Goal: Check status: Check status

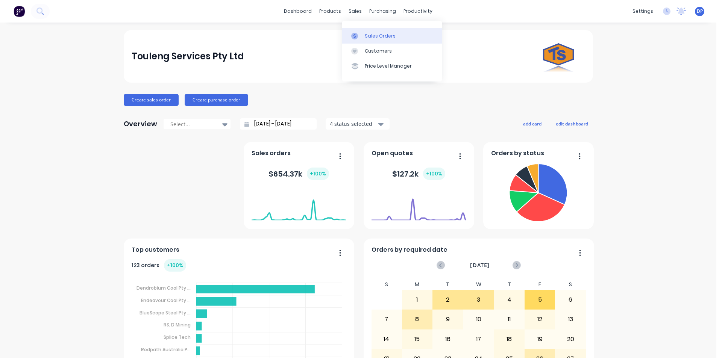
click at [379, 31] on link "Sales Orders" at bounding box center [392, 35] width 100 height 15
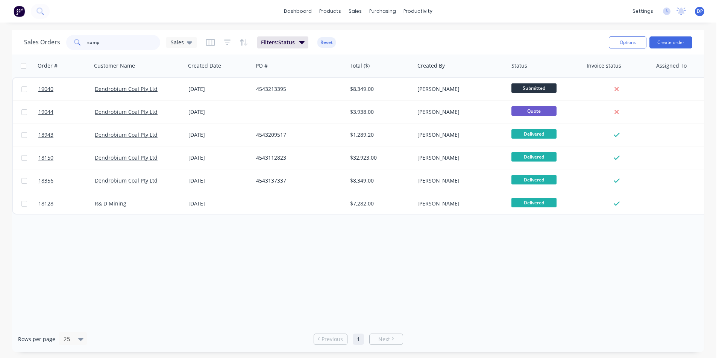
drag, startPoint x: 118, startPoint y: 42, endPoint x: 51, endPoint y: 47, distance: 67.2
click at [51, 47] on div "Sales Orders sump Sales" at bounding box center [110, 42] width 173 height 15
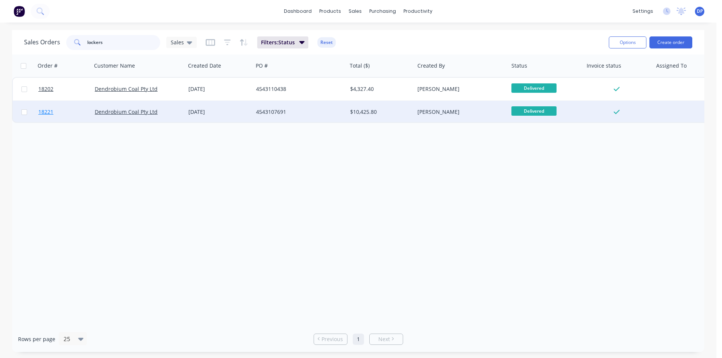
type input "lockers"
click at [44, 113] on span "18221" at bounding box center [45, 112] width 15 height 8
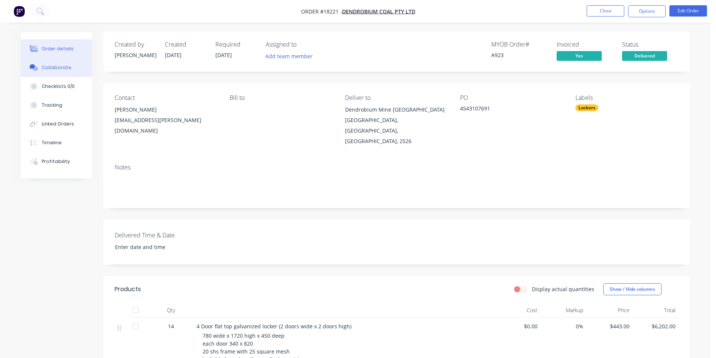
click at [57, 74] on button "Collaborate" at bounding box center [56, 67] width 71 height 19
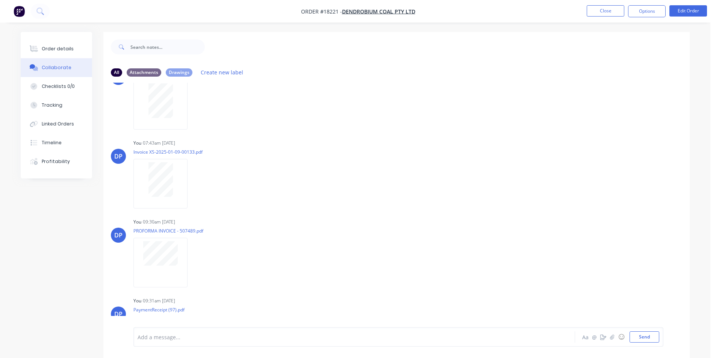
scroll to position [677, 0]
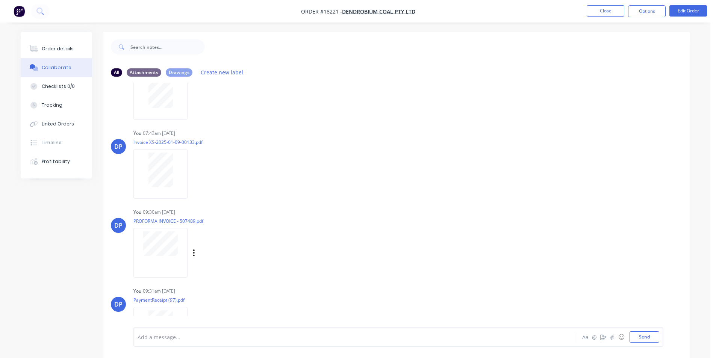
click at [172, 259] on div at bounding box center [161, 252] width 54 height 49
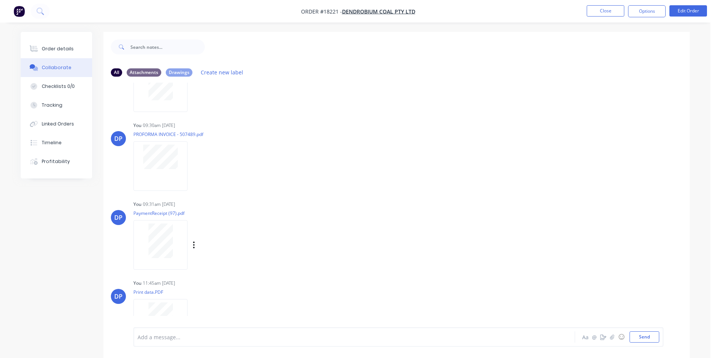
scroll to position [827, 0]
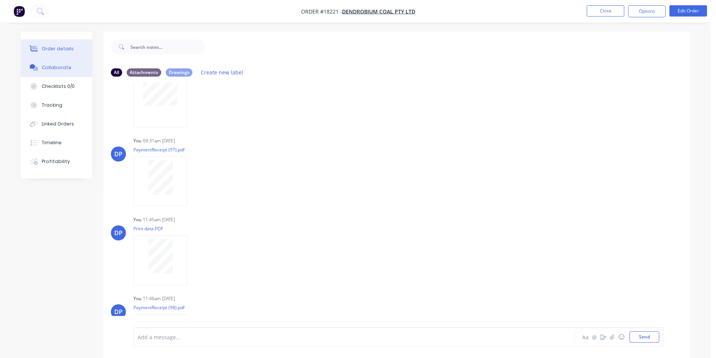
click at [76, 47] on button "Order details" at bounding box center [56, 48] width 71 height 19
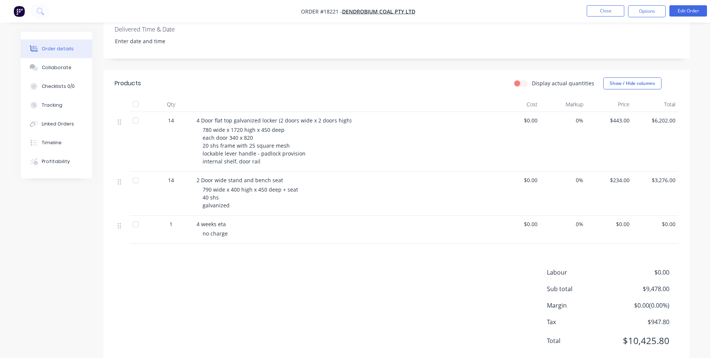
scroll to position [226, 0]
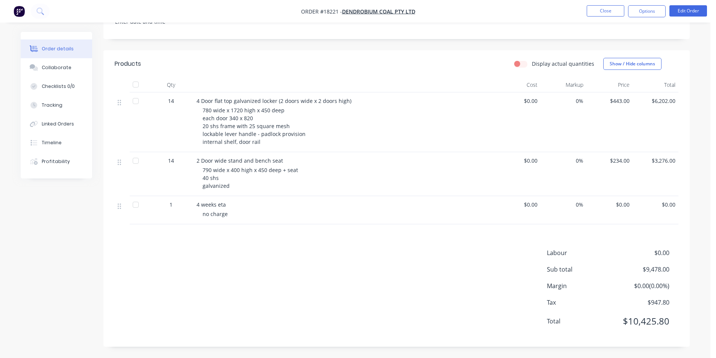
click at [22, 7] on img "button" at bounding box center [19, 11] width 11 height 11
